Goal: Communication & Community: Answer question/provide support

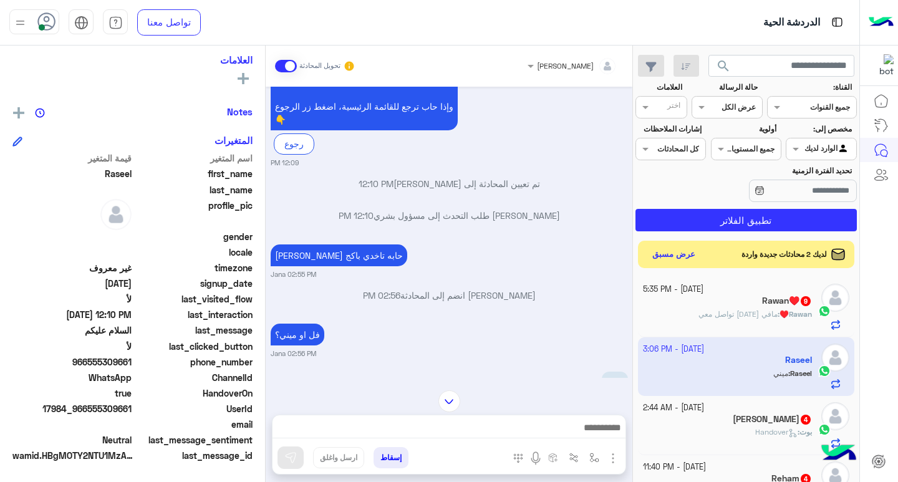
scroll to position [722, 0]
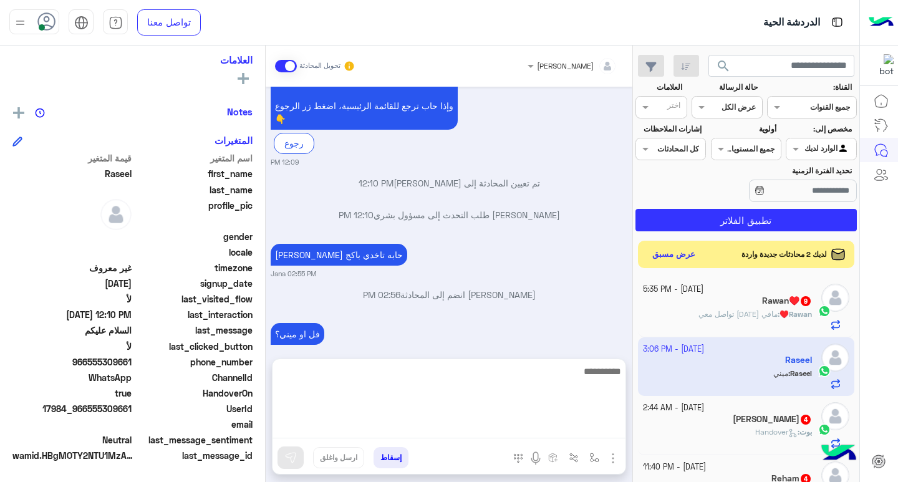
click at [605, 427] on textarea at bounding box center [449, 401] width 353 height 75
type textarea "**********"
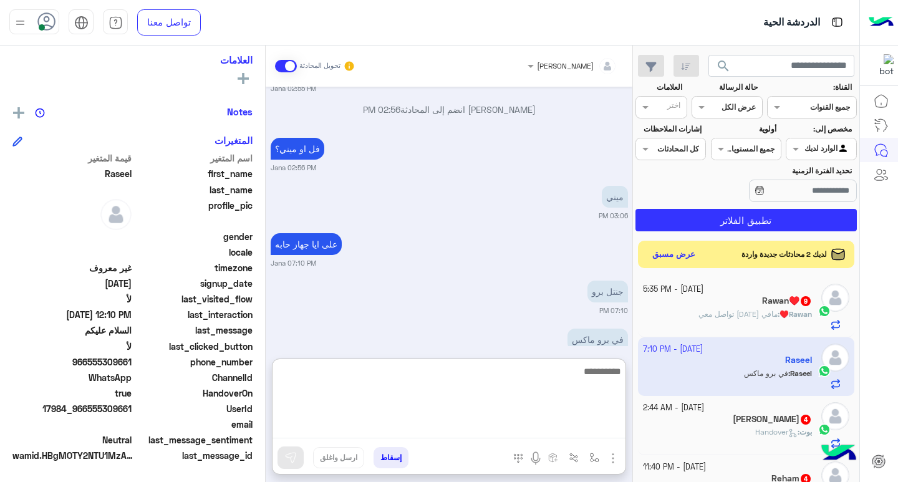
scroll to position [921, 0]
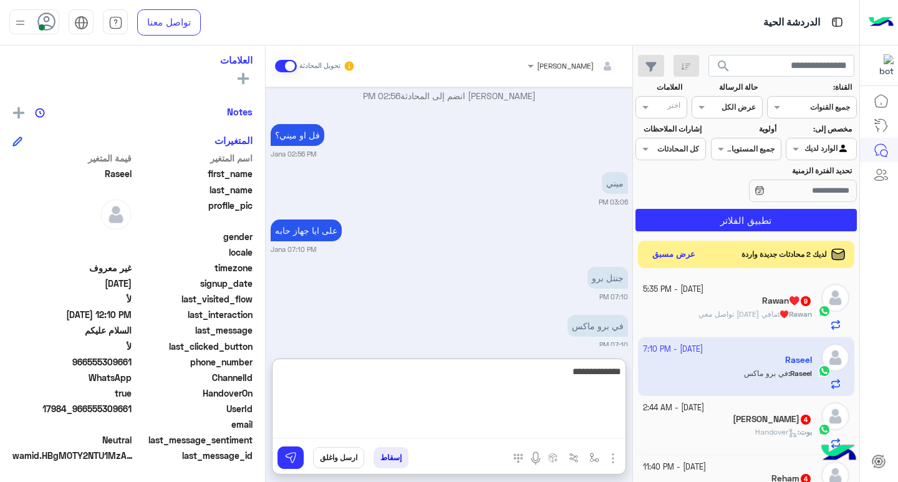
type textarea "**********"
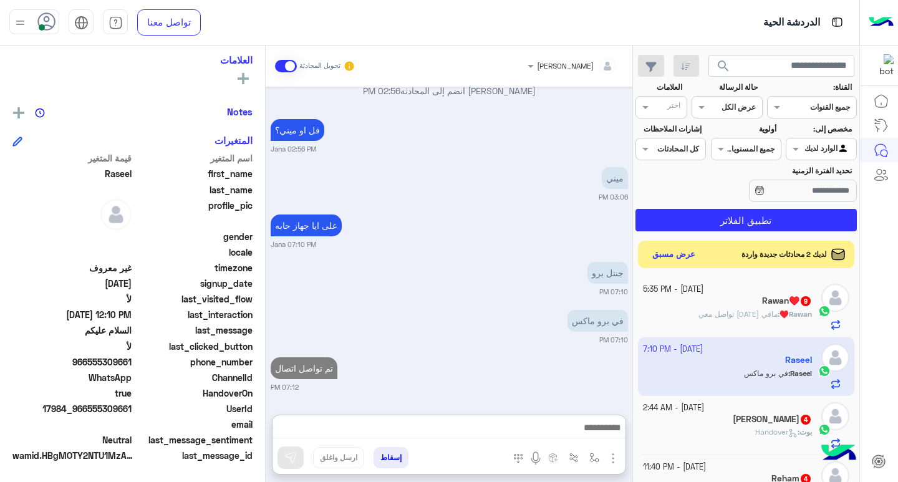
click at [711, 309] on span "مافي احد تواصل معي" at bounding box center [738, 313] width 79 height 9
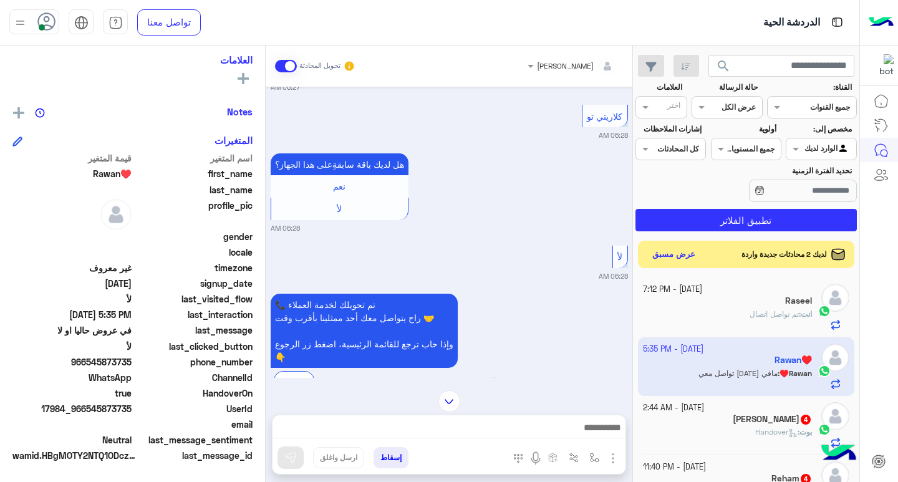
scroll to position [1124, 0]
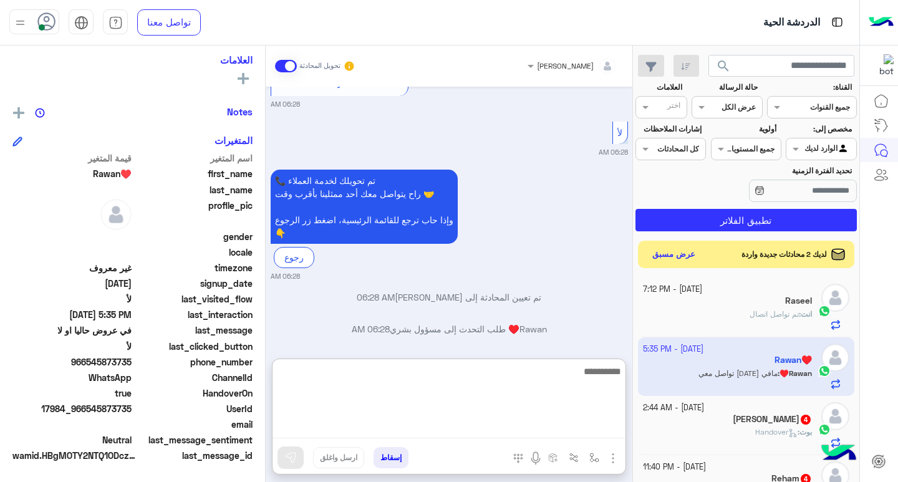
click at [583, 434] on textarea at bounding box center [449, 401] width 353 height 75
type textarea "**********"
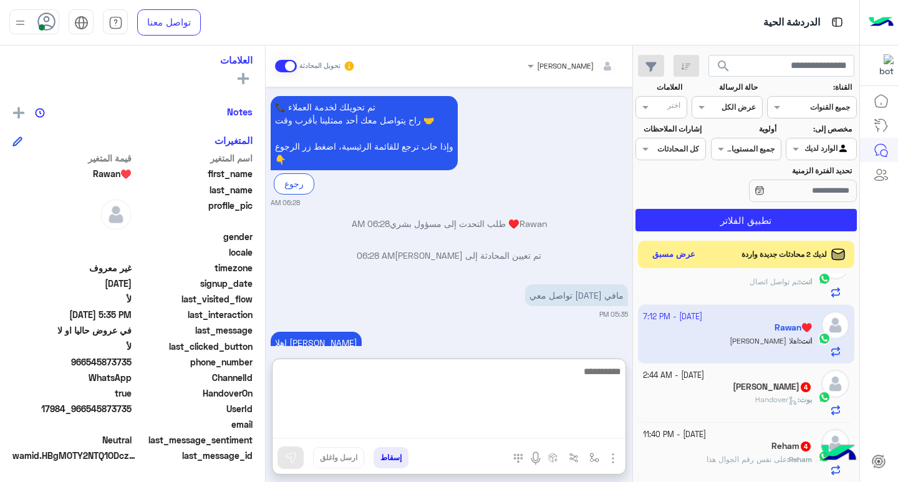
scroll to position [1260, 0]
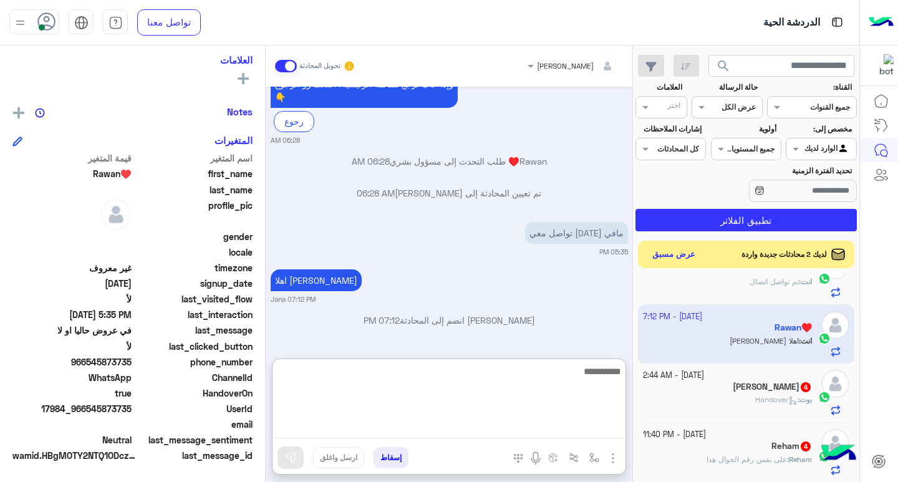
click at [610, 367] on textarea at bounding box center [449, 401] width 353 height 75
type textarea "**********"
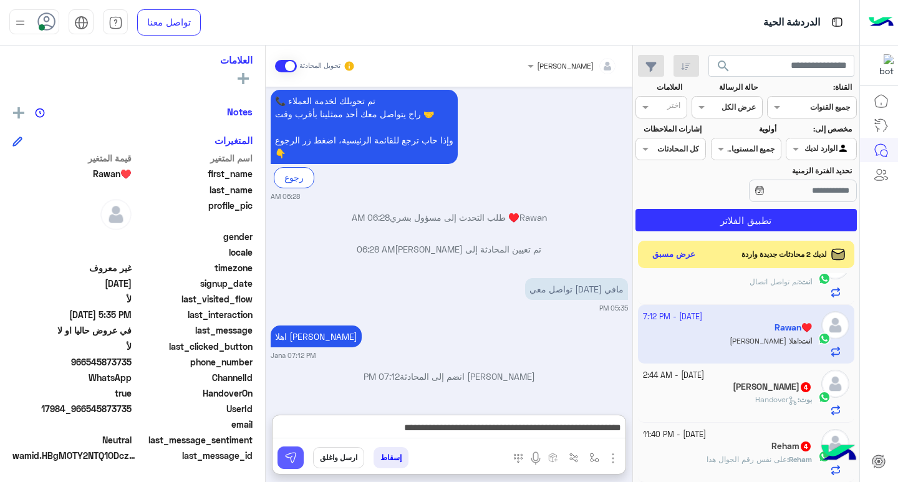
click at [295, 454] on img at bounding box center [290, 458] width 12 height 12
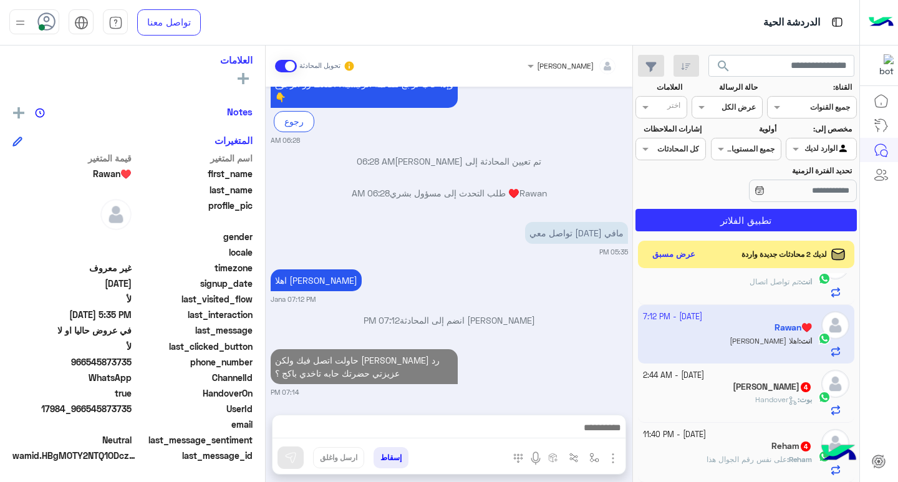
scroll to position [1265, 0]
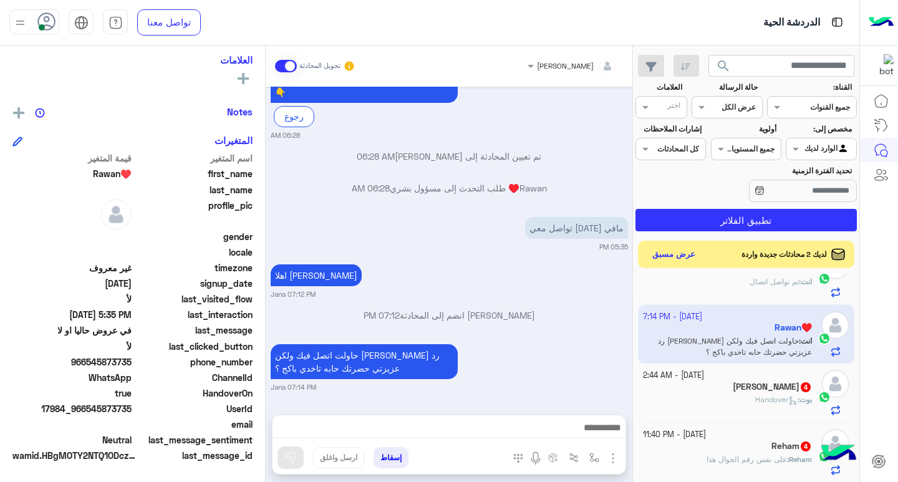
click at [756, 398] on span "Handover" at bounding box center [777, 399] width 42 height 9
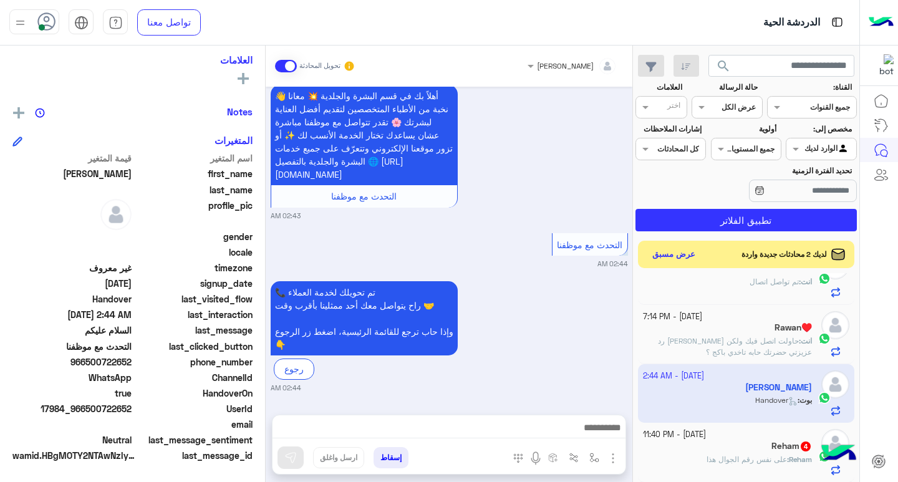
scroll to position [445, 0]
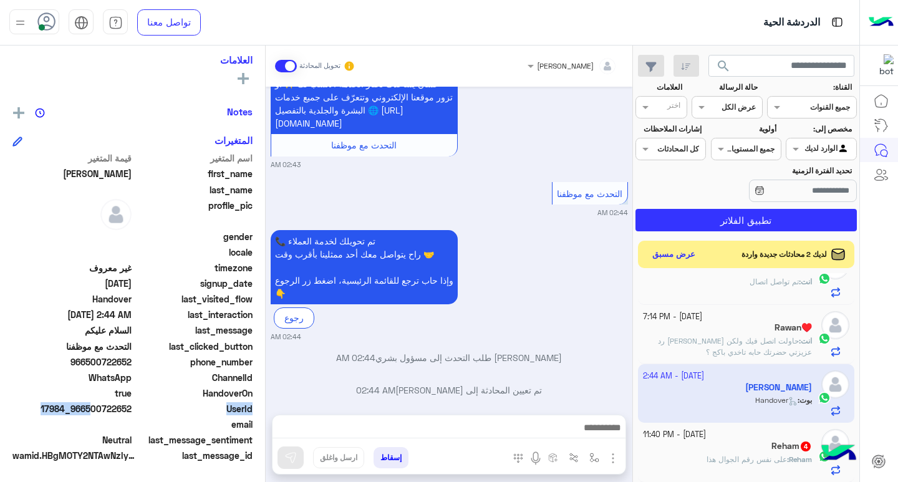
drag, startPoint x: 89, startPoint y: 411, endPoint x: 140, endPoint y: 408, distance: 51.2
click at [140, 408] on div "UserId 17984_966500722652" at bounding box center [132, 410] width 240 height 16
drag, startPoint x: 139, startPoint y: 407, endPoint x: 113, endPoint y: 409, distance: 25.6
click at [113, 409] on span "17984_966500722652" at bounding box center [71, 408] width 119 height 13
drag, startPoint x: 88, startPoint y: 411, endPoint x: 132, endPoint y: 412, distance: 44.3
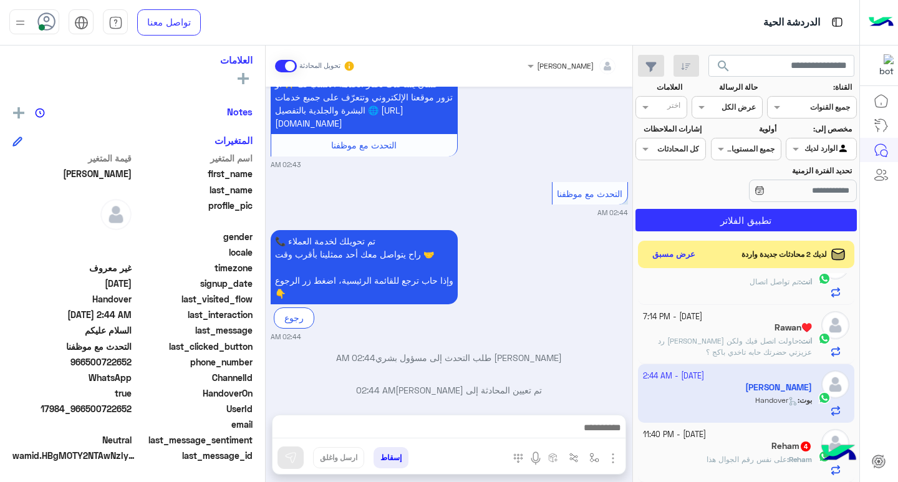
click at [132, 412] on span "17984_966500722652" at bounding box center [71, 408] width 119 height 13
copy span "500722652"
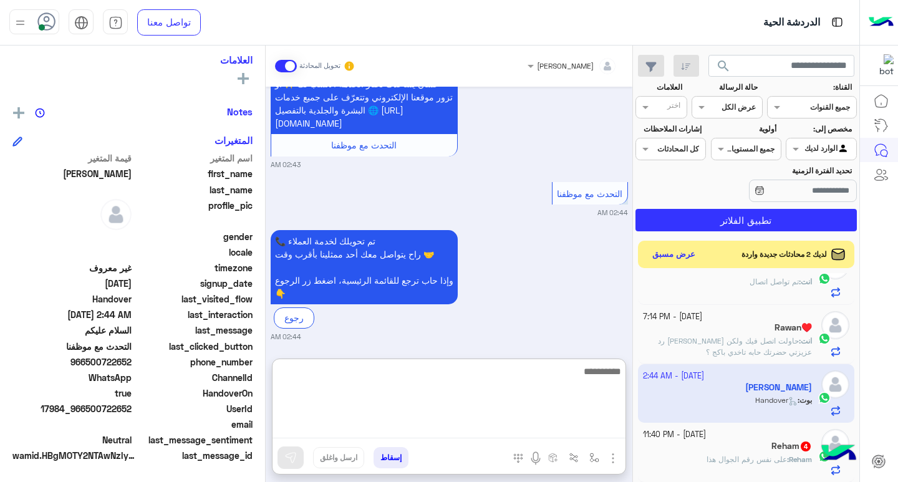
click at [533, 434] on textarea at bounding box center [449, 401] width 353 height 75
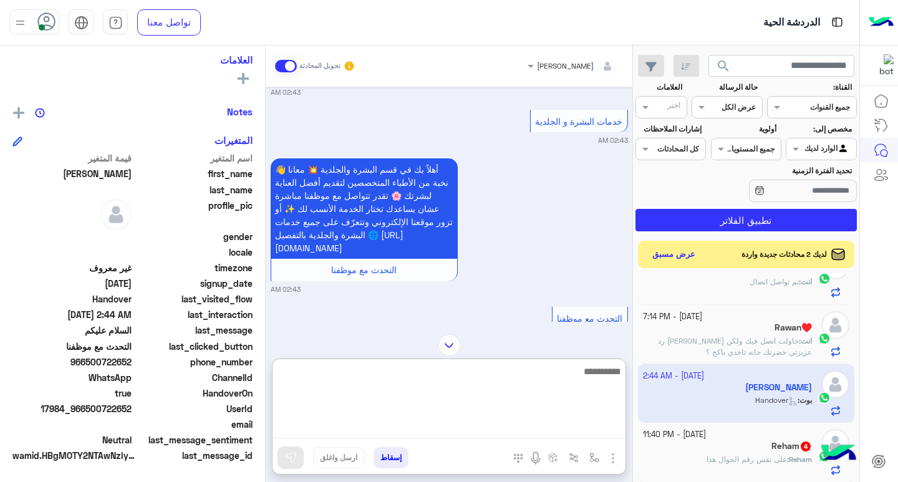
scroll to position [258, 0]
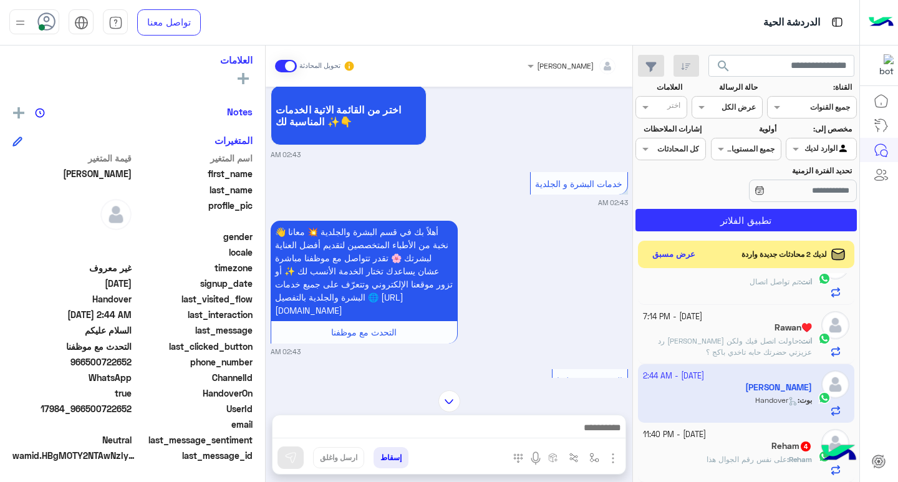
click at [444, 343] on div "Jana تحويل المحادثة Oct 12, 2025 السلام عليكم 02:43 AM حياك الله يا Abdelrahman…" at bounding box center [449, 267] width 367 height 442
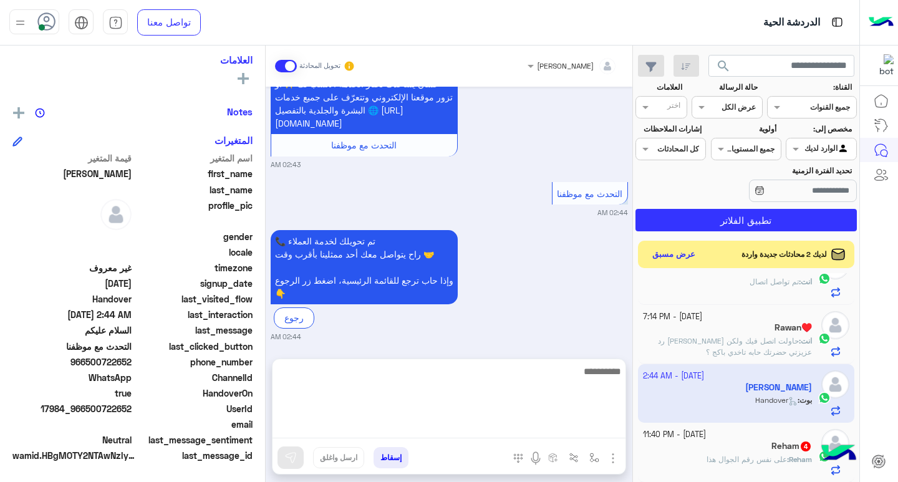
click at [528, 434] on textarea at bounding box center [449, 401] width 353 height 75
type textarea "**********"
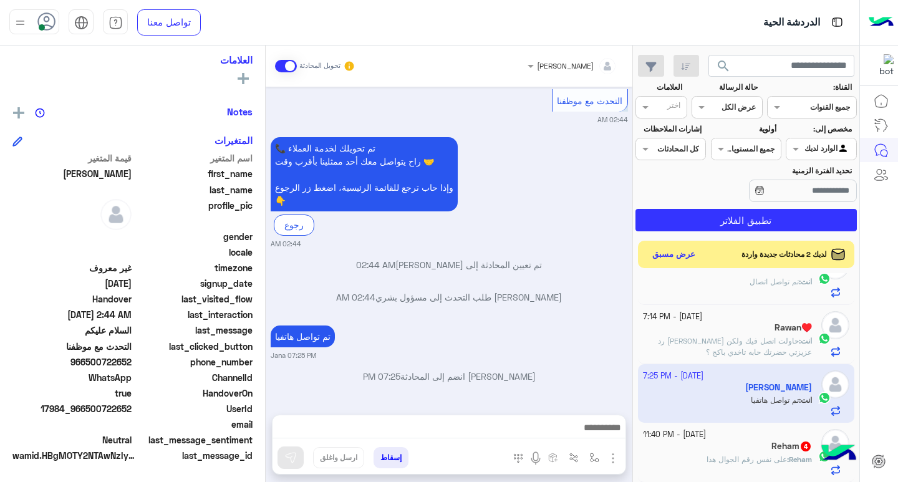
scroll to position [546, 0]
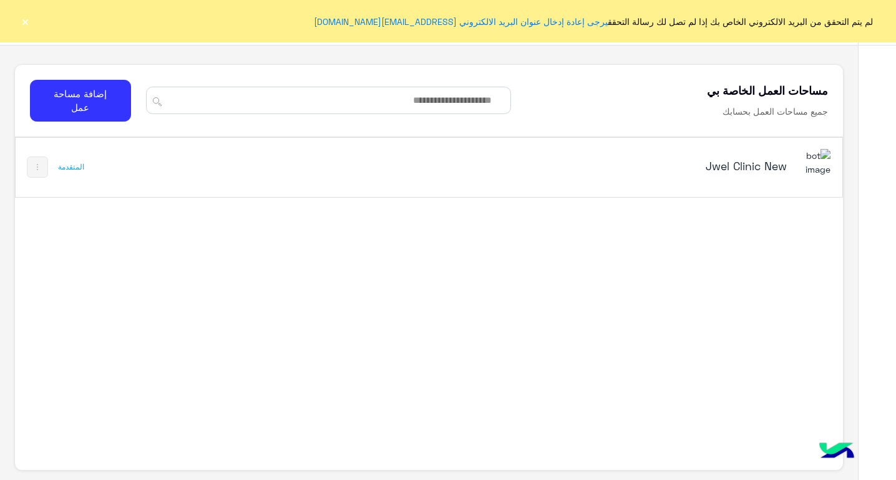
click at [17, 23] on div "لم يتم التحقق من البريد الالكتروني الخاص بك إذا لم تصل لك رسالة التحقق يرجى إعا…" at bounding box center [448, 21] width 896 height 42
click at [27, 21] on button "×" at bounding box center [25, 21] width 12 height 12
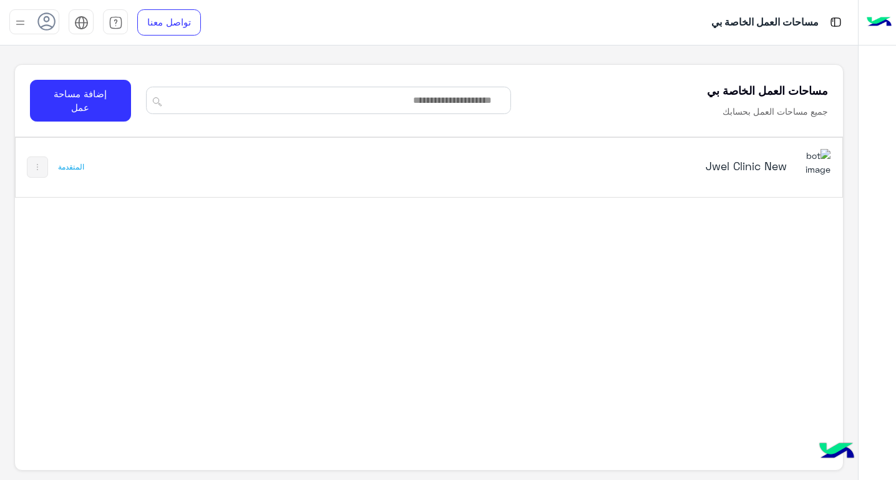
click at [277, 167] on div "Jwel Clinic New المتقدمة" at bounding box center [429, 167] width 827 height 59
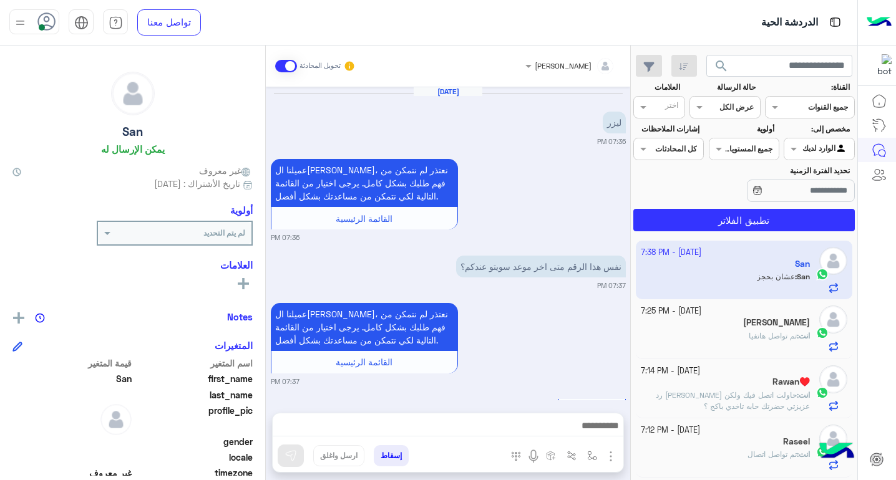
scroll to position [1080, 0]
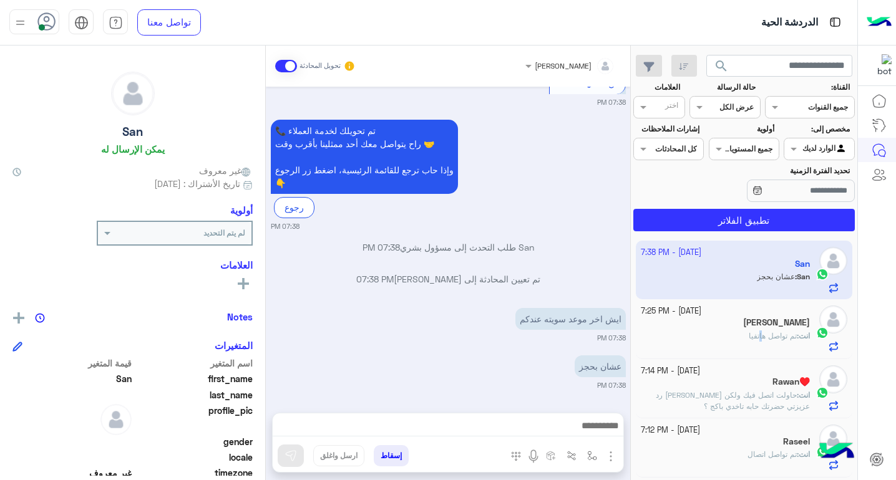
click at [752, 333] on span "تم تواصل هاتفيا" at bounding box center [773, 335] width 48 height 9
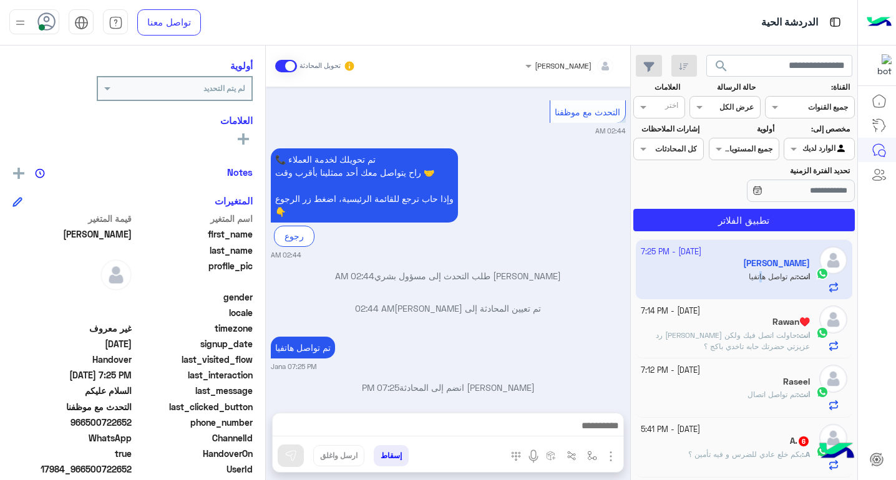
scroll to position [176, 0]
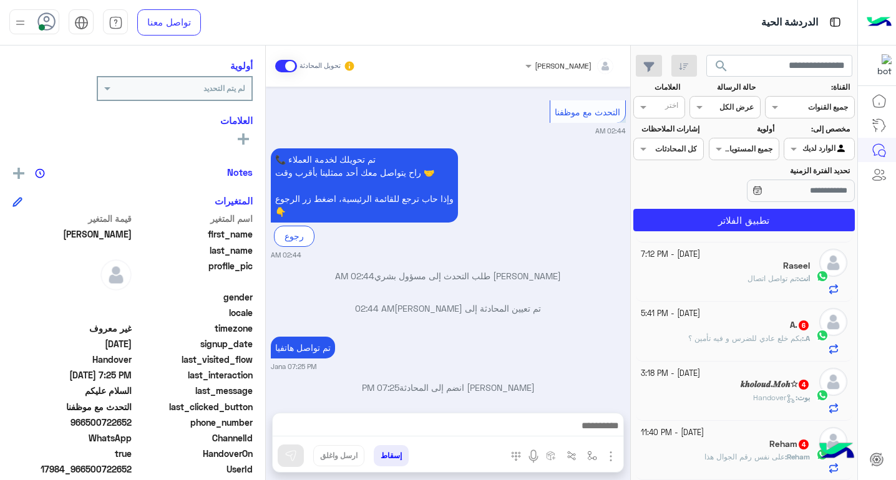
click at [767, 401] on span "Handover" at bounding box center [774, 397] width 42 height 9
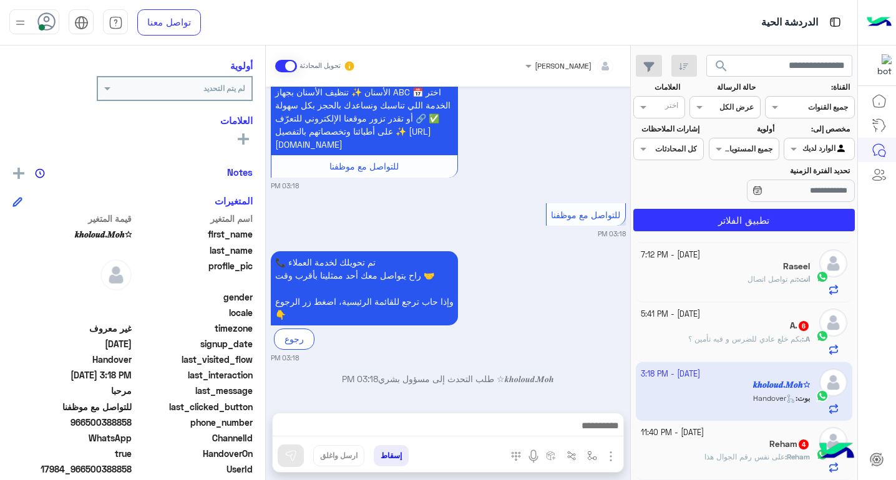
scroll to position [486, 0]
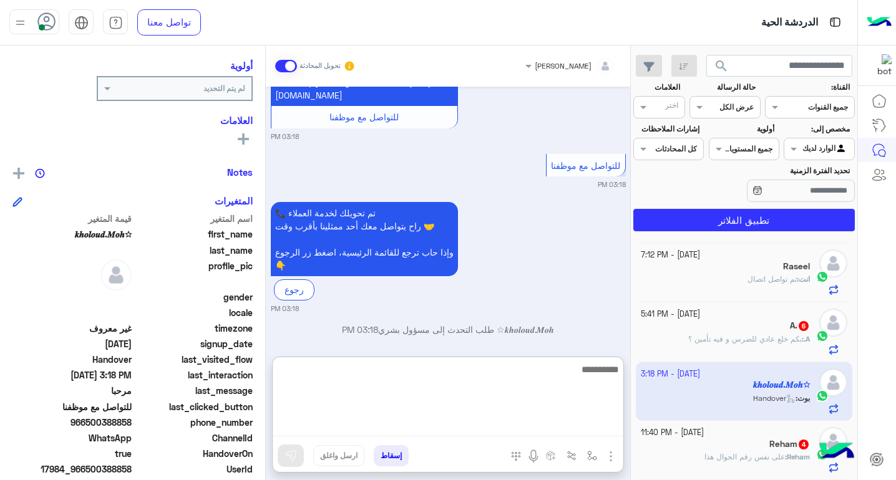
click at [571, 427] on textarea at bounding box center [448, 399] width 351 height 75
type textarea "**********"
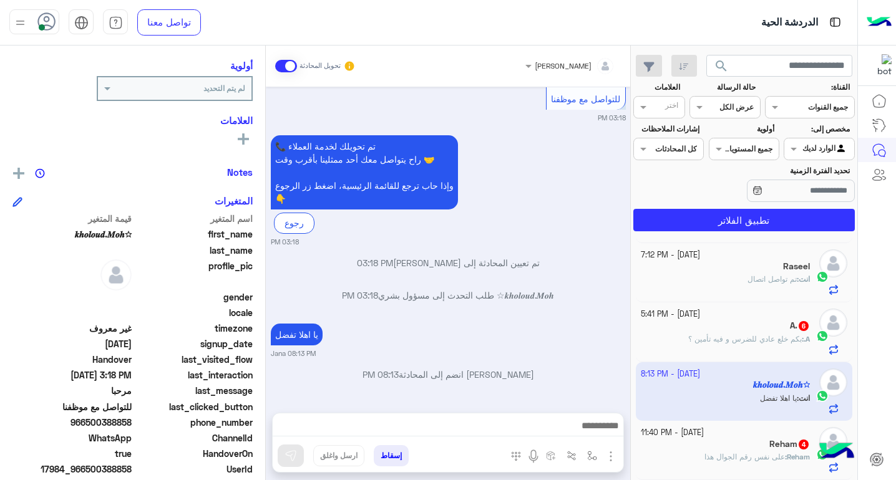
scroll to position [566, 0]
drag, startPoint x: 90, startPoint y: 422, endPoint x: 132, endPoint y: 422, distance: 42.4
click at [132, 422] on span "966500388858" at bounding box center [71, 422] width 119 height 13
copy span "500388858"
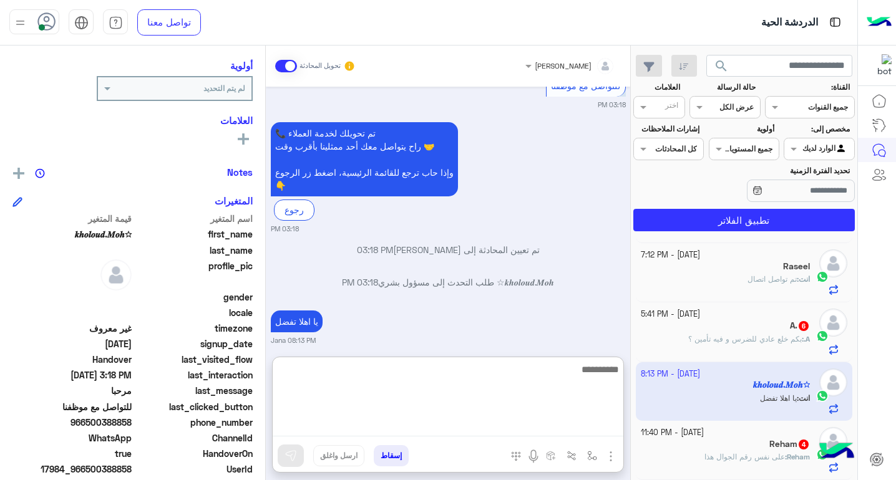
click at [420, 436] on textarea at bounding box center [448, 399] width 351 height 75
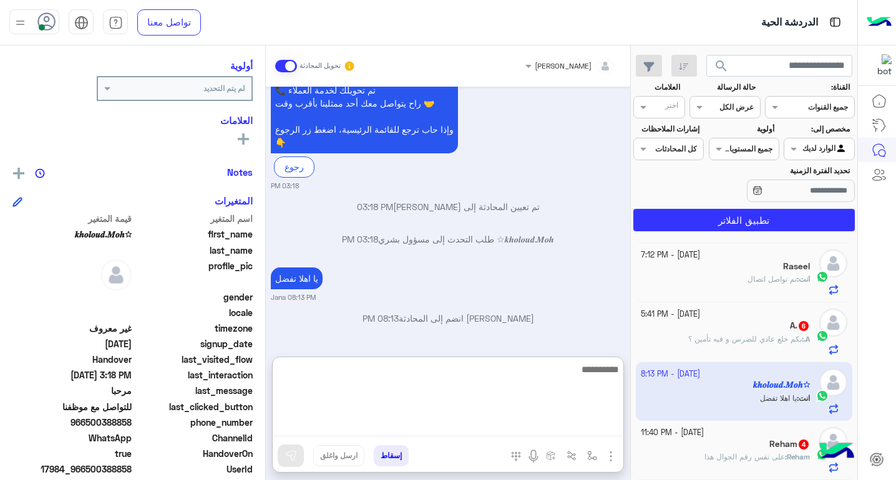
scroll to position [622, 0]
type textarea "*"
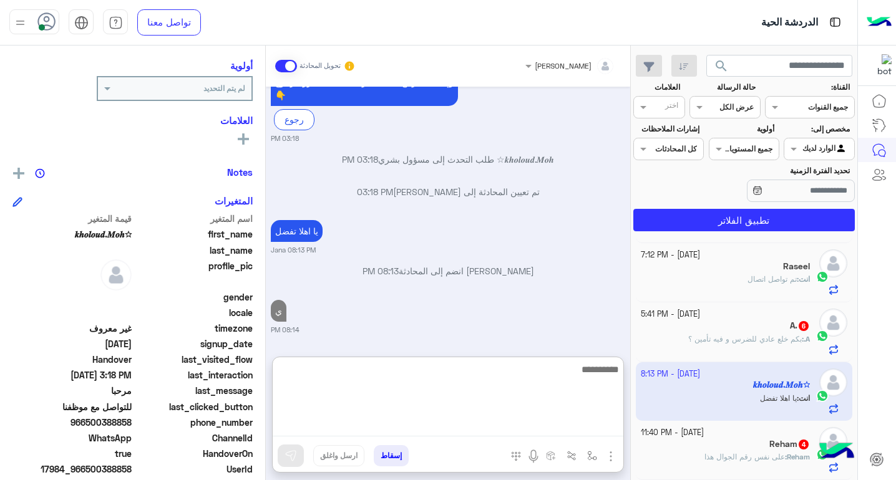
type textarea "*"
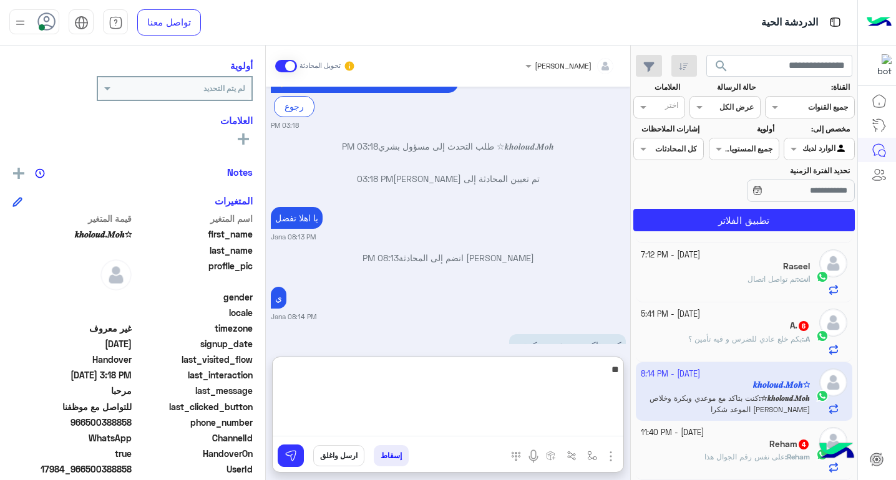
scroll to position [744, 0]
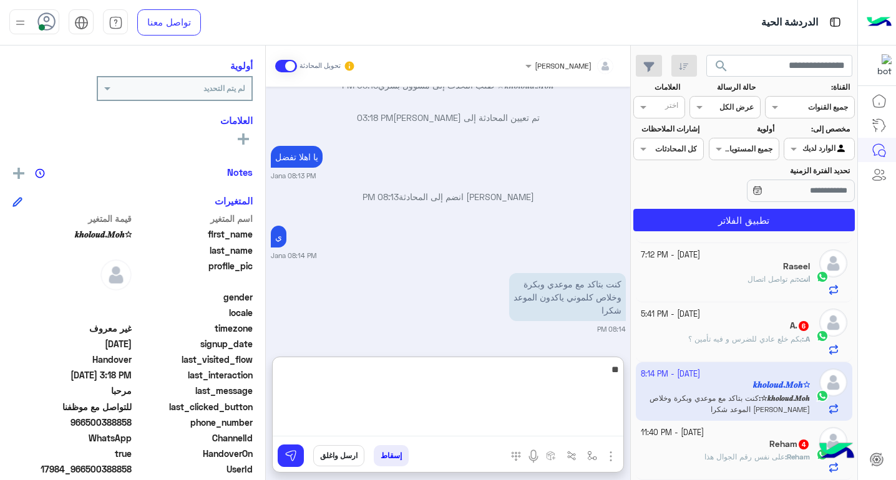
type textarea "*"
type textarea "**********"
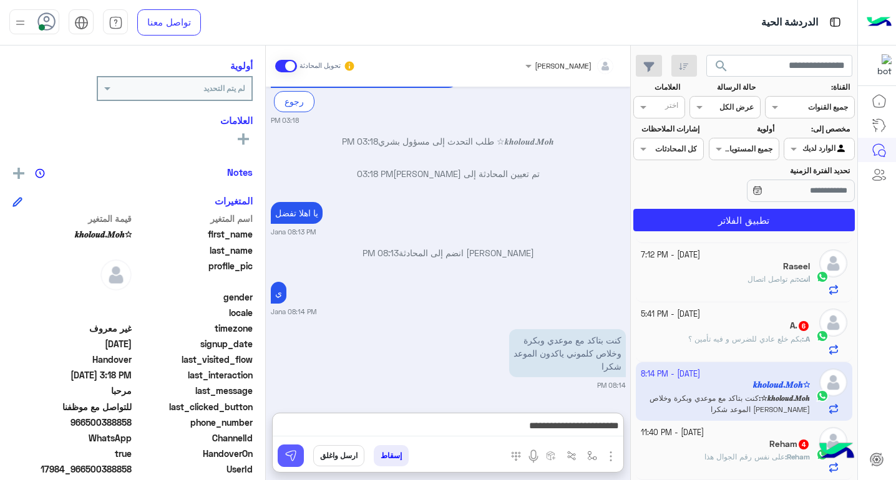
click at [294, 459] on img at bounding box center [290, 456] width 12 height 12
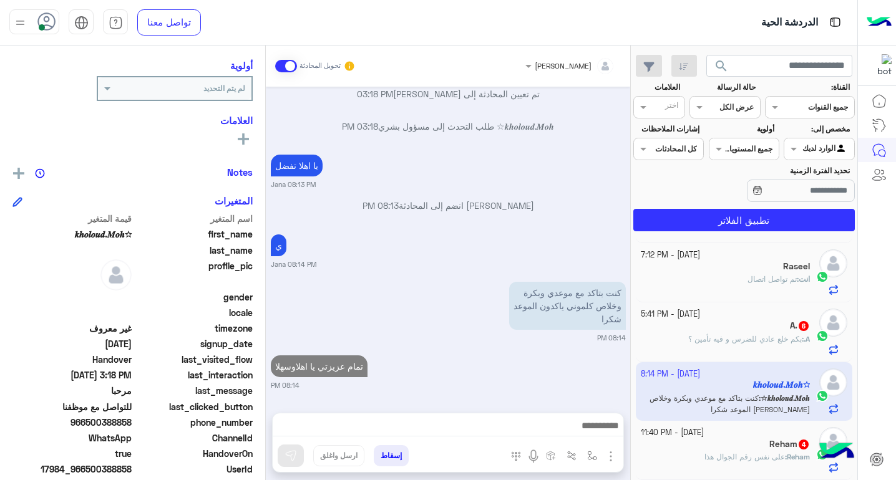
scroll to position [735, 0]
click at [694, 337] on span "بكم خلع عادي للضرس و فيه تأمين ؟" at bounding box center [745, 338] width 114 height 9
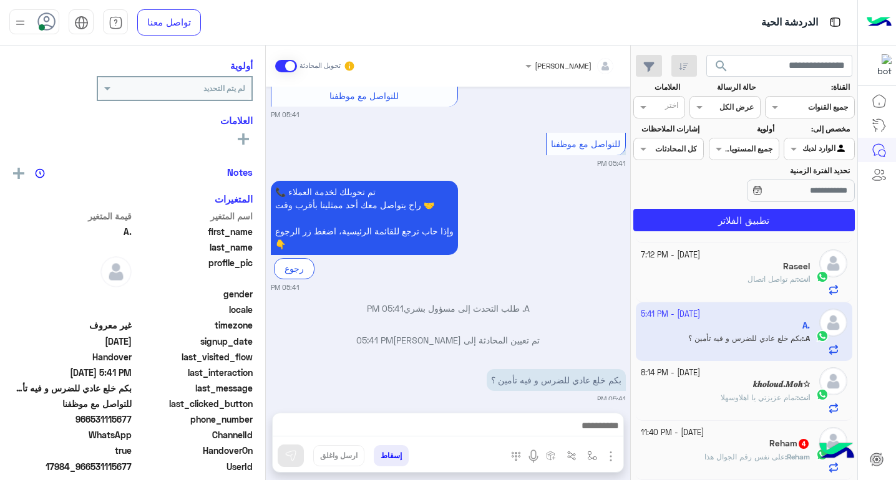
scroll to position [664, 0]
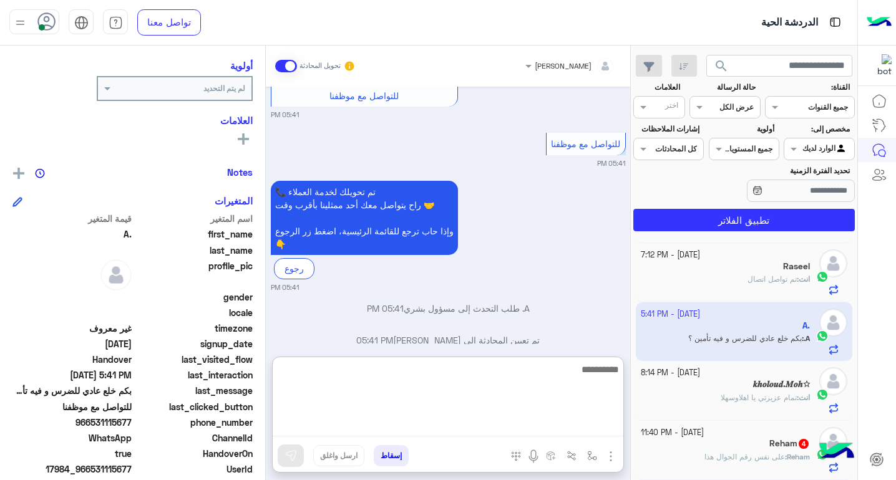
click at [538, 427] on textarea at bounding box center [448, 399] width 351 height 75
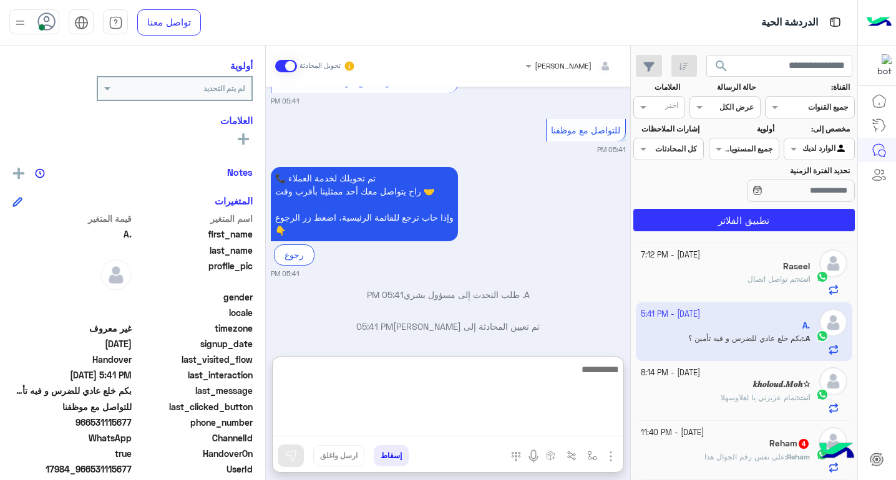
scroll to position [721, 0]
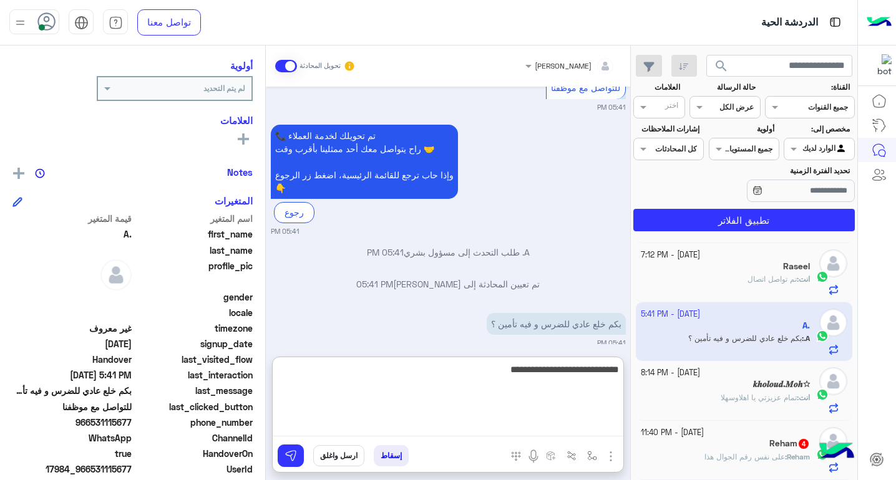
type textarea "**********"
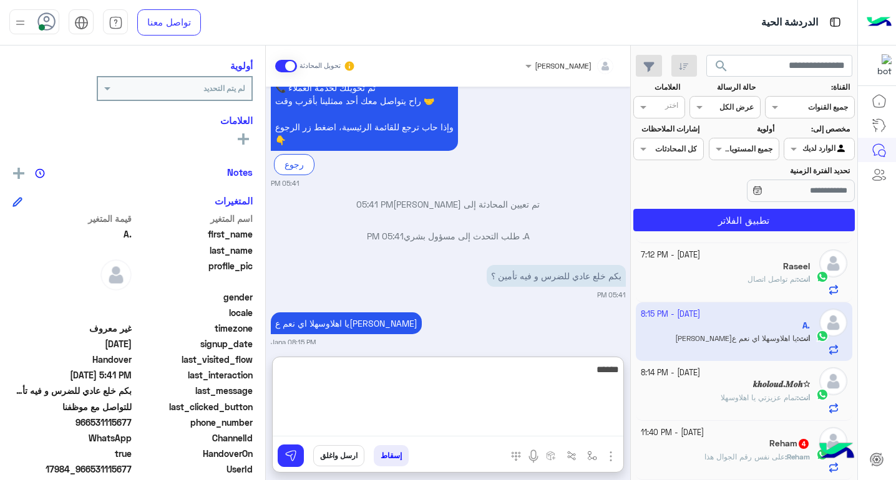
scroll to position [800, 0]
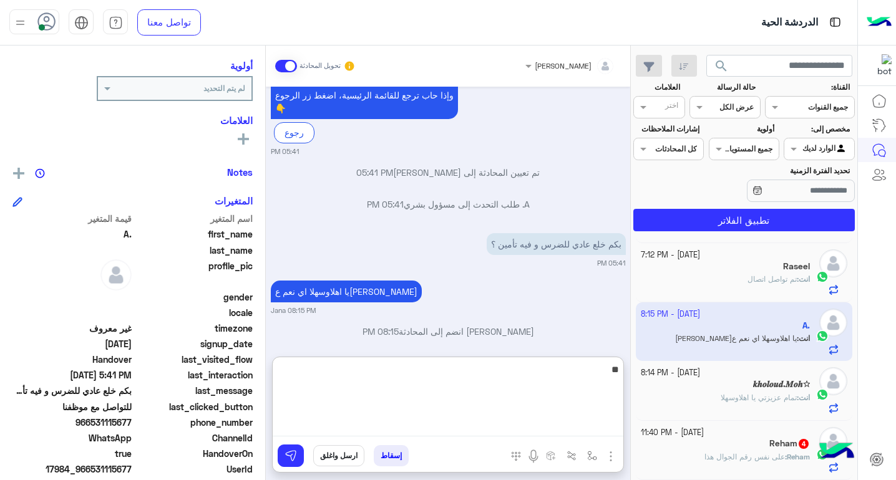
type textarea "*"
click at [459, 381] on textarea at bounding box center [448, 399] width 351 height 75
type textarea "*"
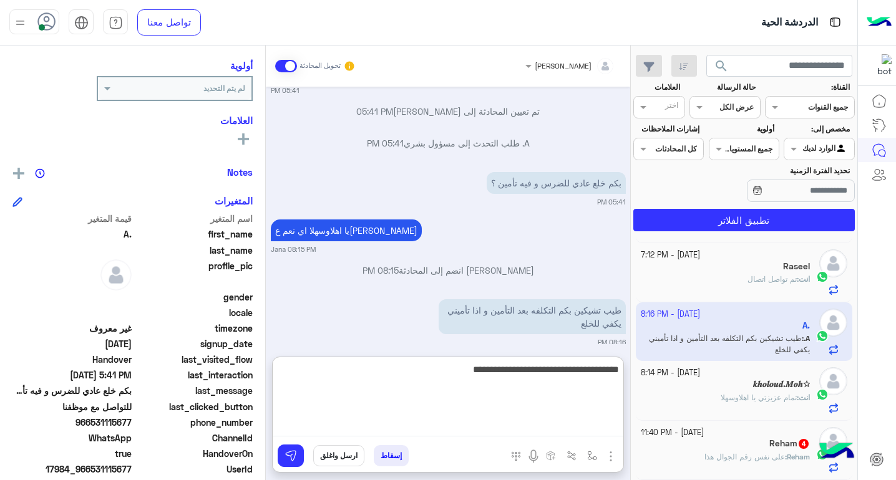
type textarea "**********"
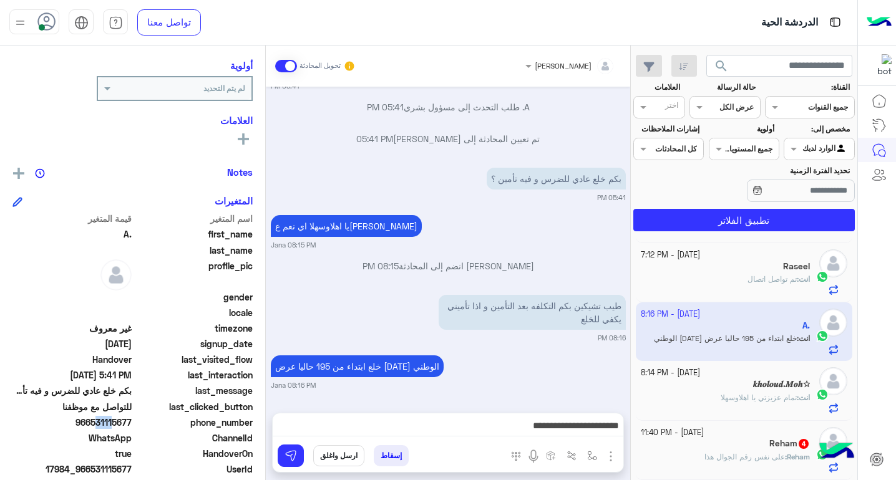
scroll to position [853, 0]
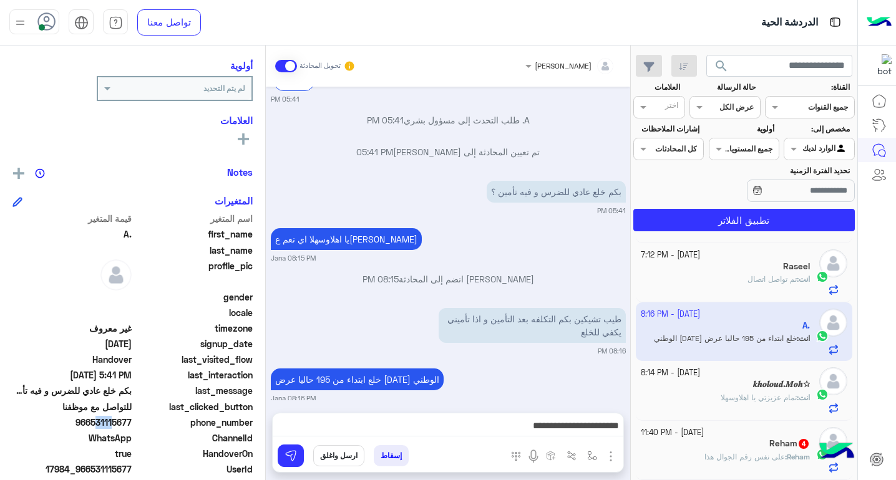
drag, startPoint x: 94, startPoint y: 424, endPoint x: 134, endPoint y: 425, distance: 39.9
click at [134, 425] on div "phone_number [PHONE_NUMBER]" at bounding box center [132, 424] width 240 height 16
copy span "531115677"
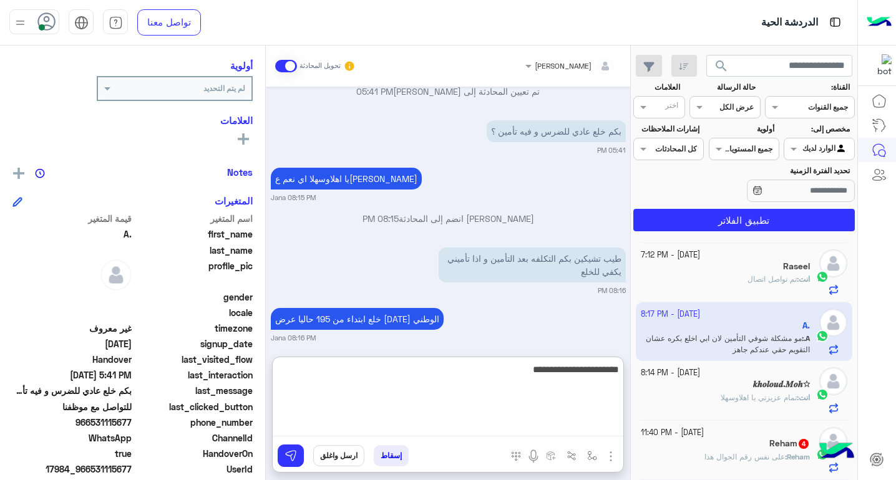
click at [520, 430] on textarea "**********" at bounding box center [448, 399] width 351 height 75
type textarea "**********"
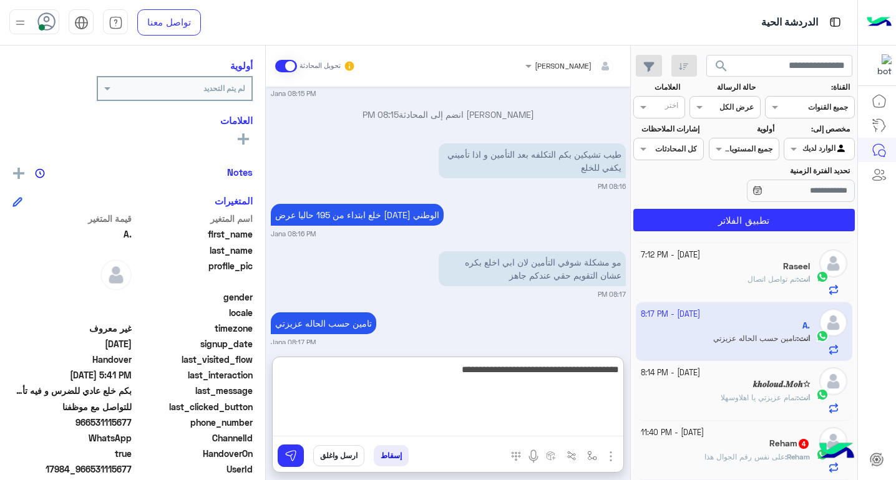
type textarea "**********"
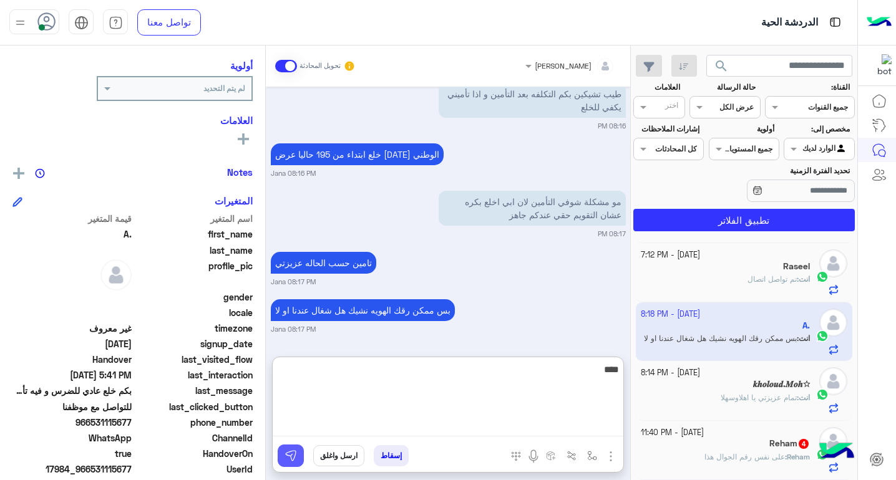
type textarea "****"
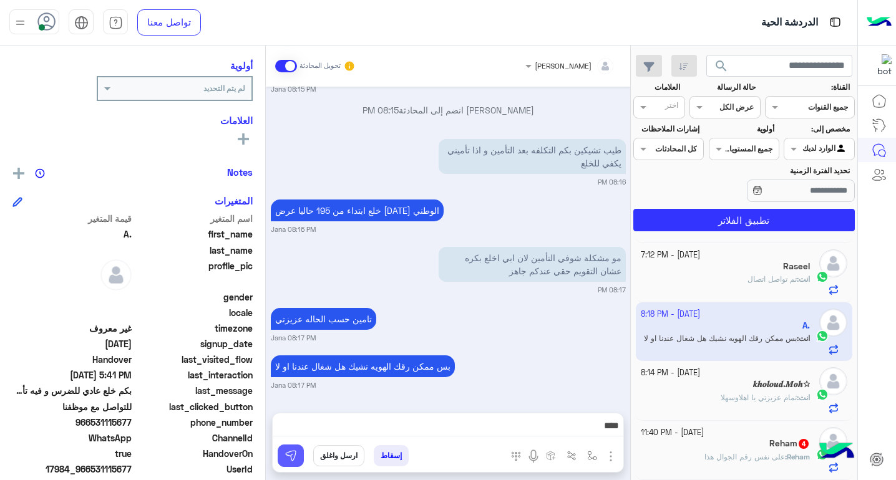
click at [294, 456] on img at bounding box center [290, 456] width 12 height 12
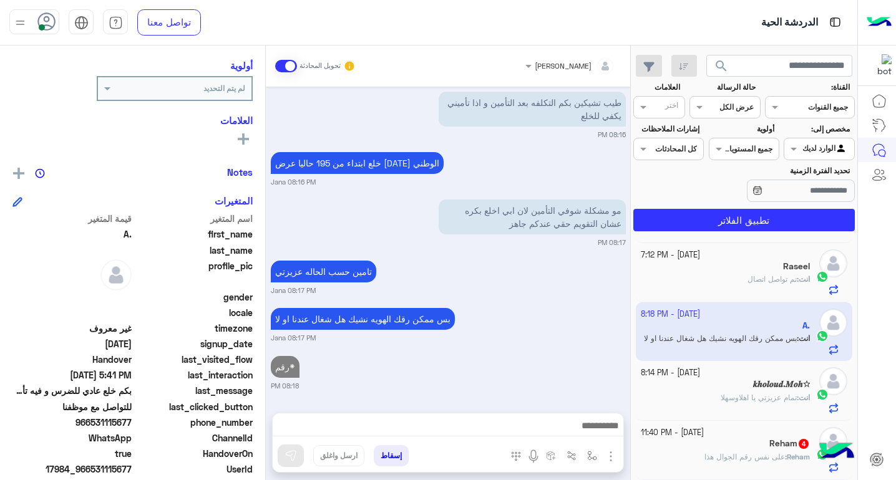
scroll to position [1117, 0]
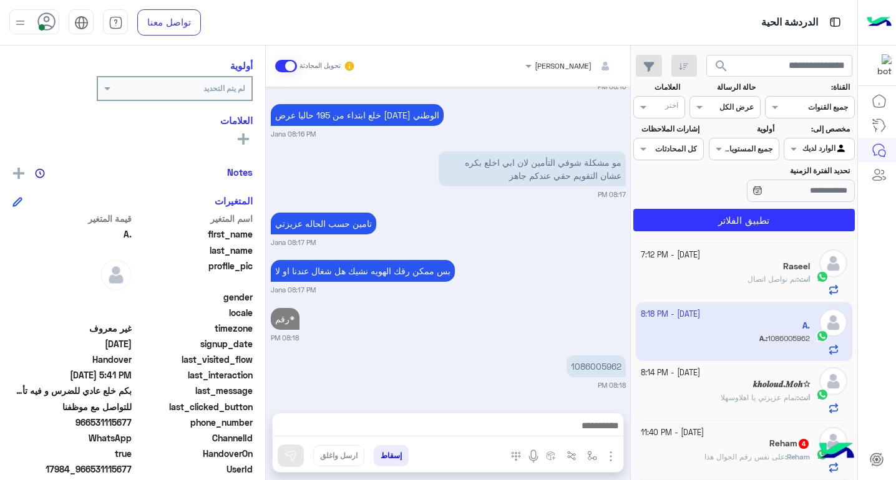
click at [773, 452] on span "على نفس رقم الجوال هذا" at bounding box center [744, 456] width 80 height 9
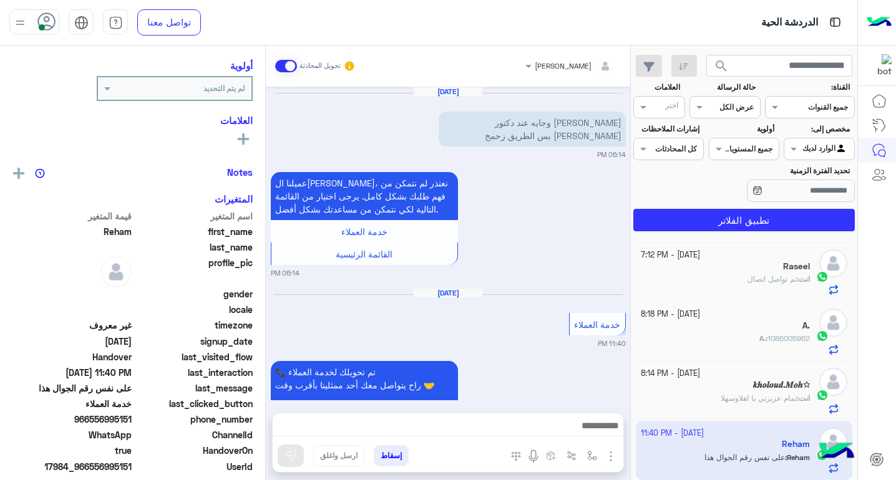
scroll to position [177, 0]
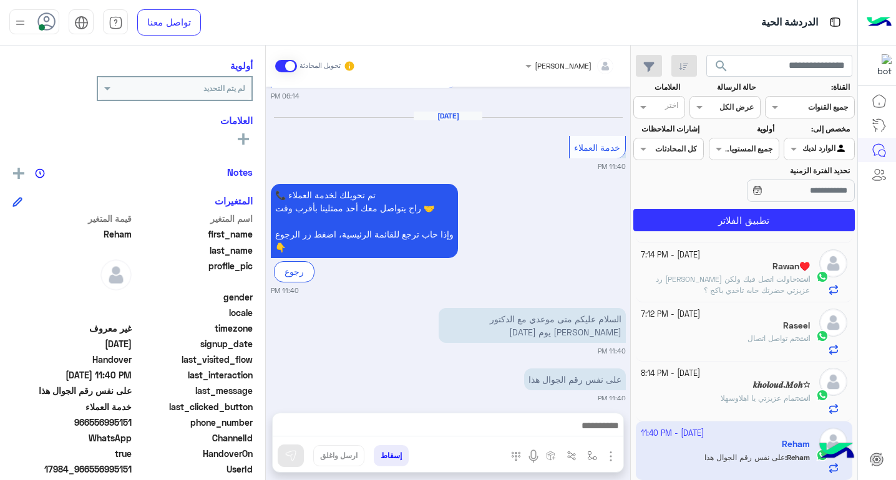
drag, startPoint x: 91, startPoint y: 423, endPoint x: 132, endPoint y: 421, distance: 40.6
click at [132, 421] on span "966556995151" at bounding box center [71, 422] width 119 height 13
copy span "556995151"
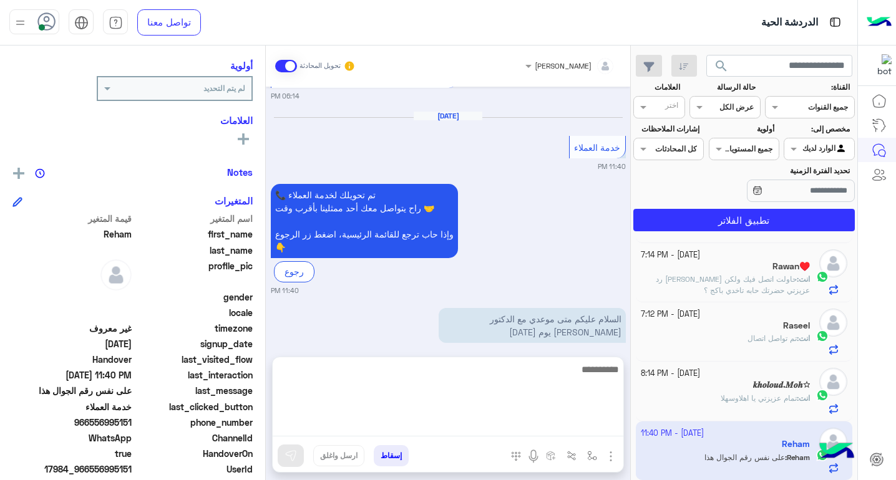
click at [455, 423] on textarea at bounding box center [448, 399] width 351 height 75
type textarea "**********"
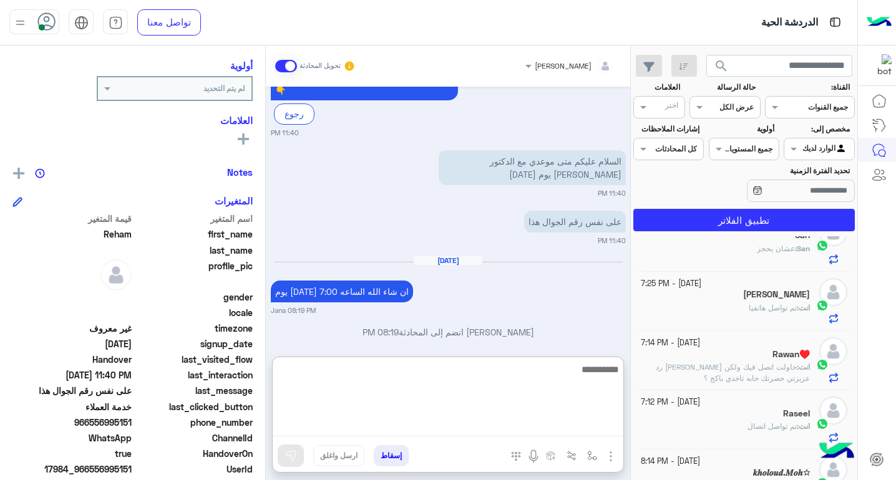
scroll to position [175, 0]
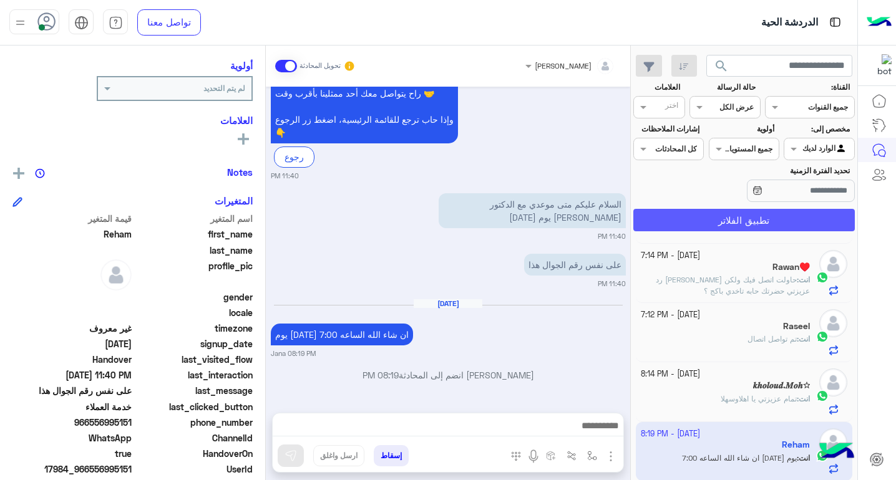
click at [746, 223] on button "تطبيق الفلاتر" at bounding box center [743, 220] width 221 height 22
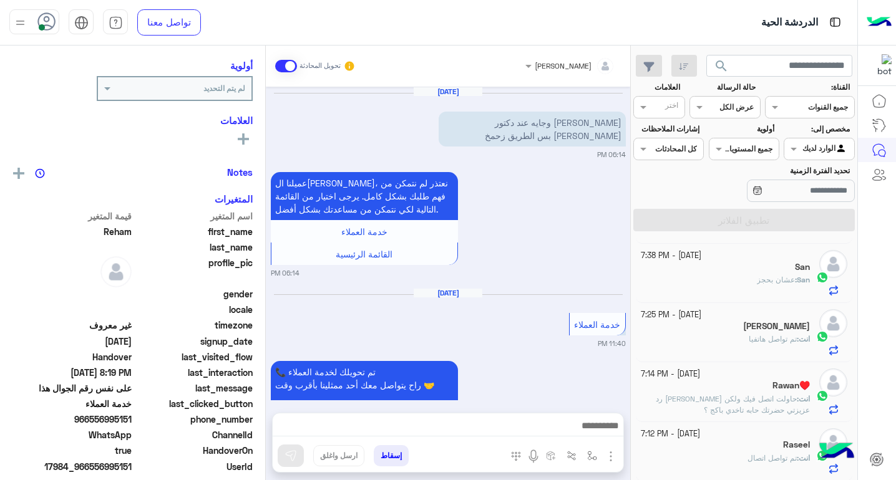
scroll to position [279, 0]
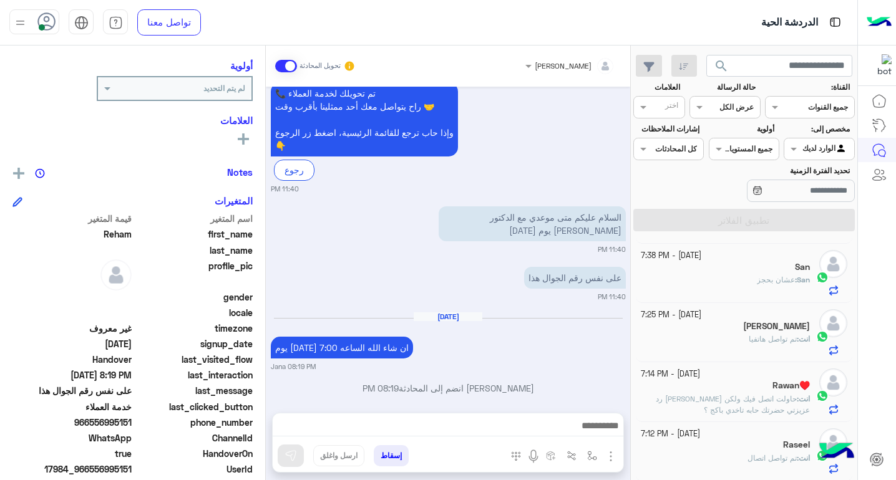
click at [758, 276] on span "عشان بحجز" at bounding box center [776, 279] width 38 height 9
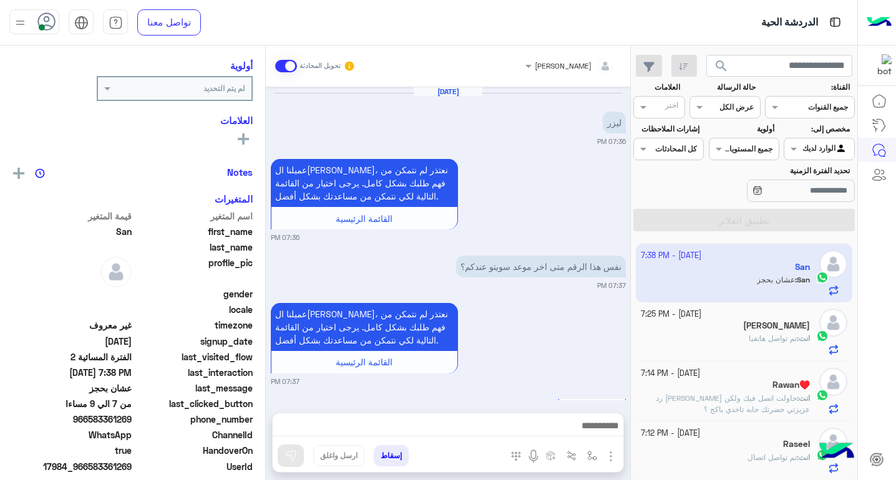
scroll to position [6, 0]
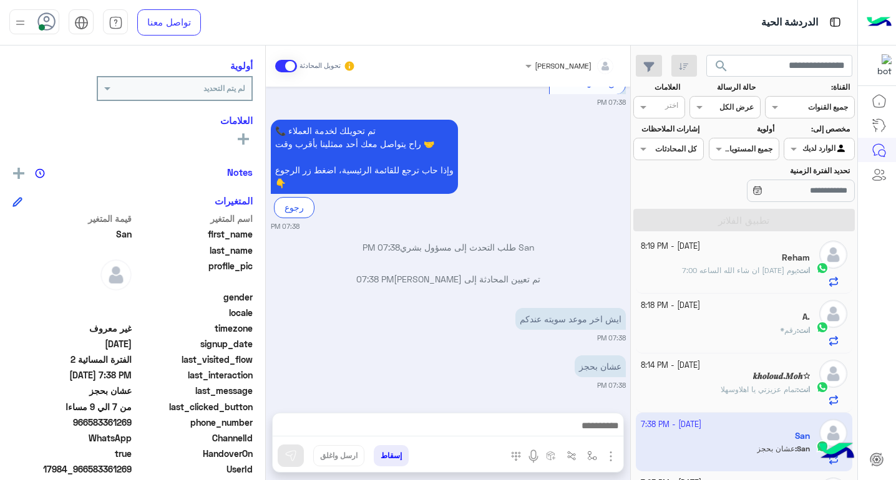
drag, startPoint x: 94, startPoint y: 422, endPoint x: 132, endPoint y: 422, distance: 38.1
click at [132, 422] on span "966583361269" at bounding box center [71, 422] width 119 height 13
copy span "583361269"
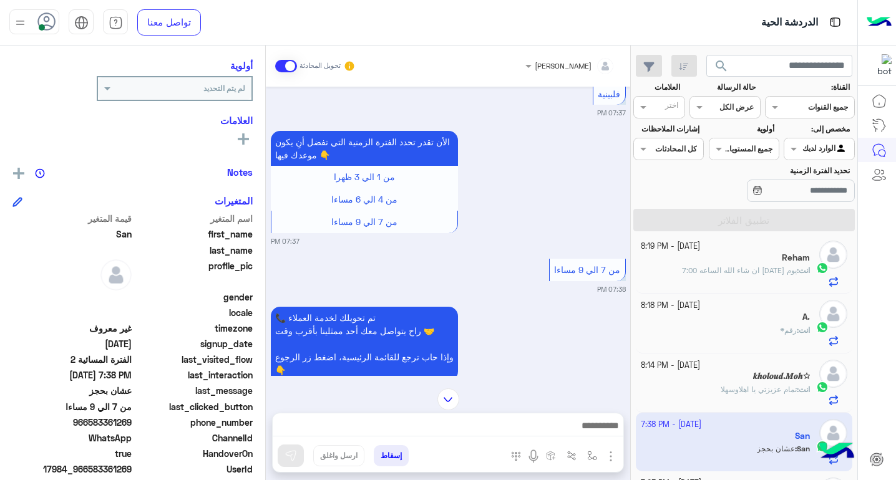
scroll to position [1079, 0]
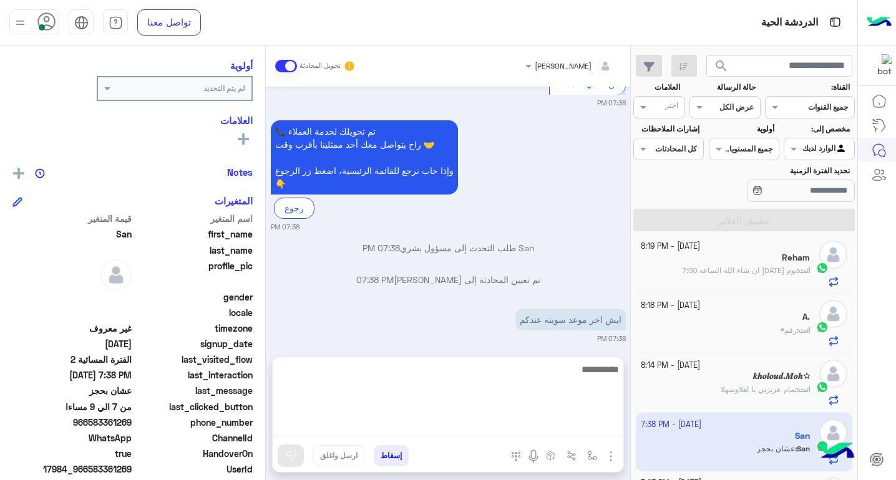
click at [561, 436] on textarea at bounding box center [448, 399] width 351 height 75
type textarea "**********"
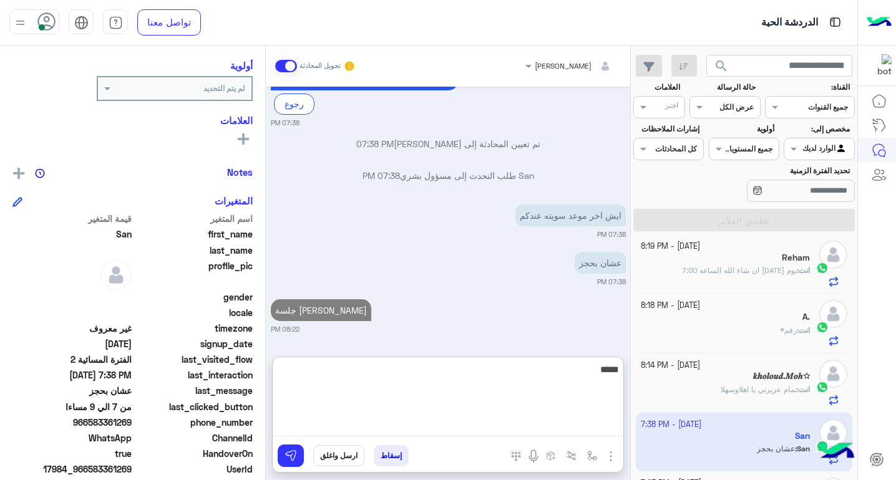
type textarea "******"
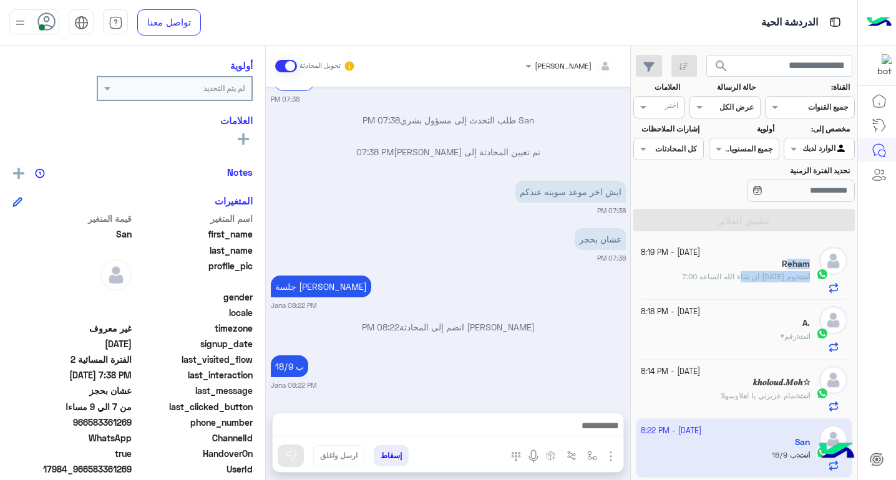
scroll to position [1207, 0]
drag, startPoint x: 744, startPoint y: 267, endPoint x: 763, endPoint y: 344, distance: 79.7
click at [763, 344] on div "[DATE] - 8:19 PM Reham انت : يوم [DATE] ان شاء الله الساعه 7:00 [DATE] - 8:18 P…" at bounding box center [744, 360] width 226 height 249
click at [746, 339] on div "انت : رقم*" at bounding box center [726, 342] width 170 height 22
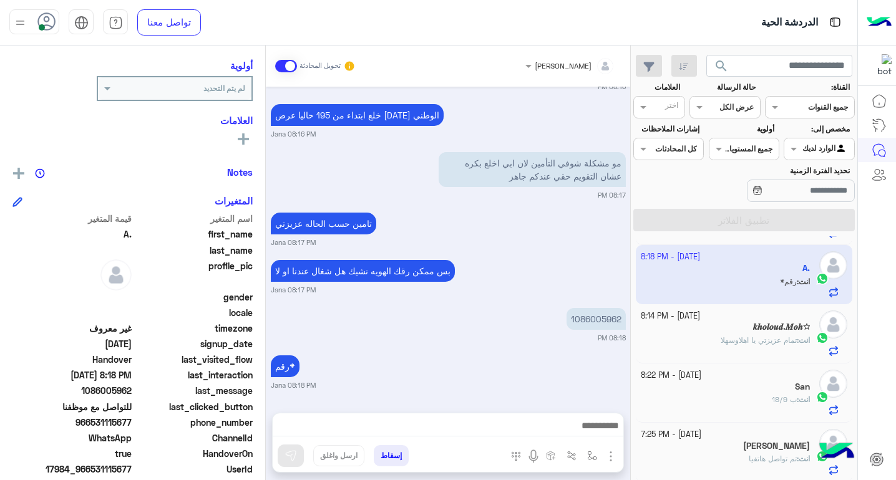
scroll to position [175, 0]
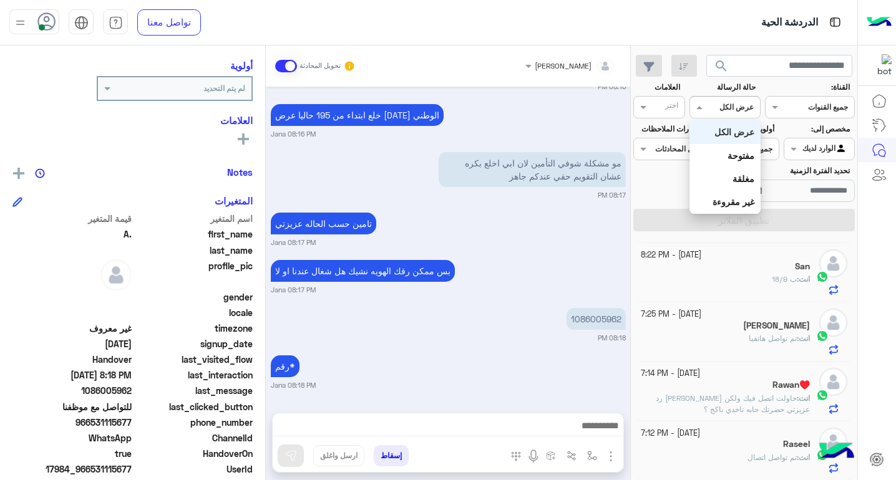
click at [717, 107] on div at bounding box center [724, 106] width 69 height 12
click at [727, 209] on div "غير مقروءة" at bounding box center [724, 201] width 70 height 23
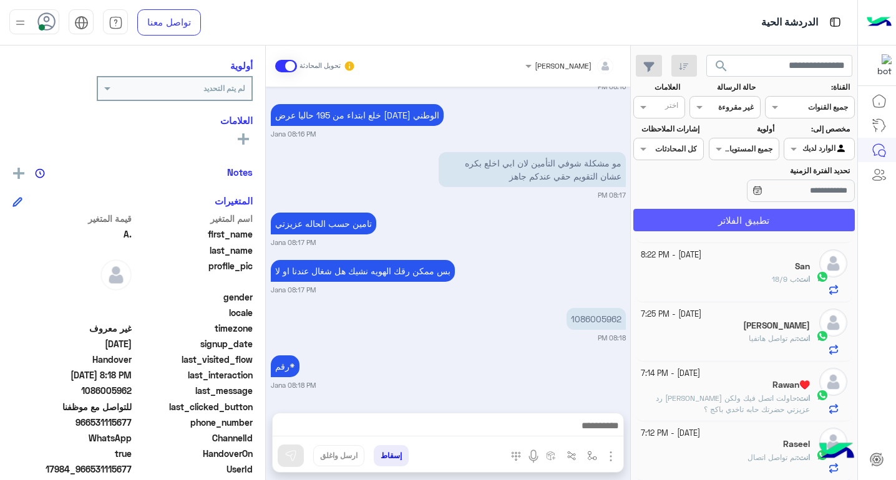
click at [719, 214] on button "تطبيق الفلاتر" at bounding box center [743, 220] width 221 height 22
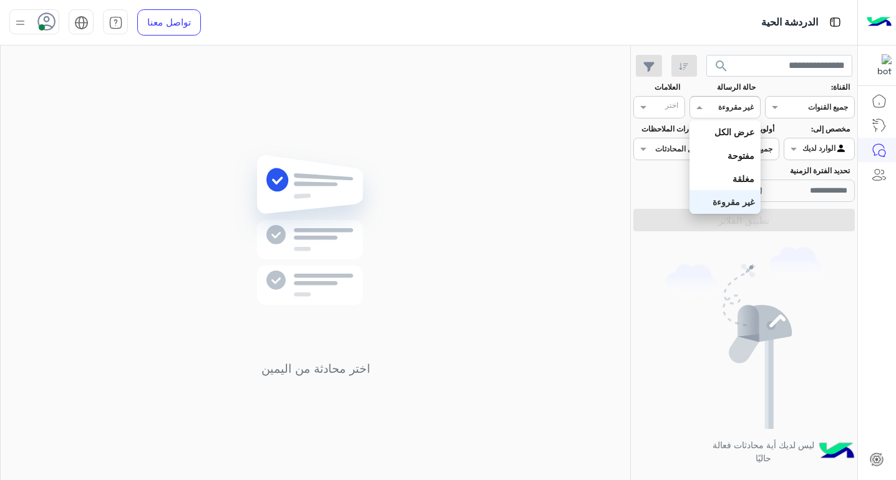
click at [721, 110] on div at bounding box center [724, 106] width 69 height 12
click at [731, 137] on b "عرض الكل" at bounding box center [734, 132] width 40 height 11
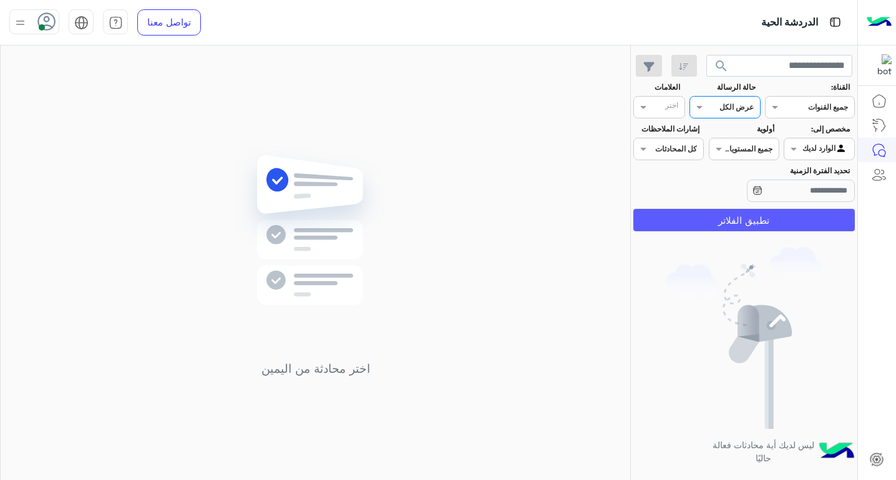
click at [765, 220] on button "تطبيق الفلاتر" at bounding box center [743, 220] width 221 height 22
